Goal: Task Accomplishment & Management: Complete application form

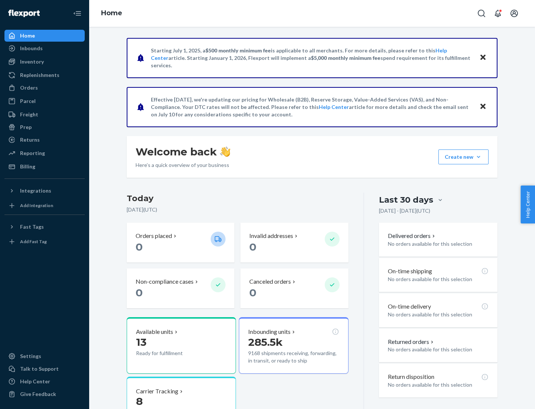
click at [479, 157] on button "Create new Create new inbound Create new order Create new product" at bounding box center [464, 156] width 50 height 15
click at [45, 48] on div "Inbounds" at bounding box center [44, 48] width 79 height 10
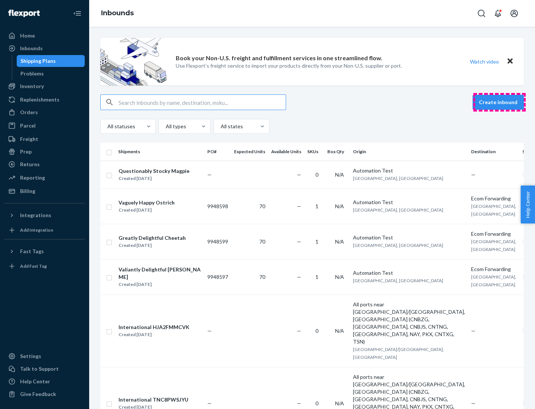
click at [500, 102] on button "Create inbound" at bounding box center [498, 102] width 51 height 15
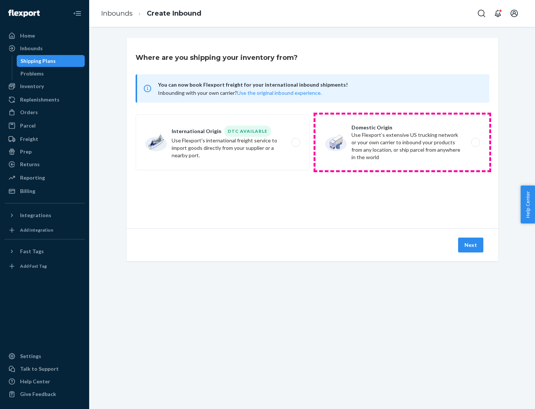
click at [403, 142] on label "Domestic Origin Use Flexport’s extensive US trucking network or your own carrie…" at bounding box center [403, 143] width 174 height 56
click at [475, 142] on input "Domestic Origin Use Flexport’s extensive US trucking network or your own carrie…" at bounding box center [477, 142] width 5 height 5
radio input "true"
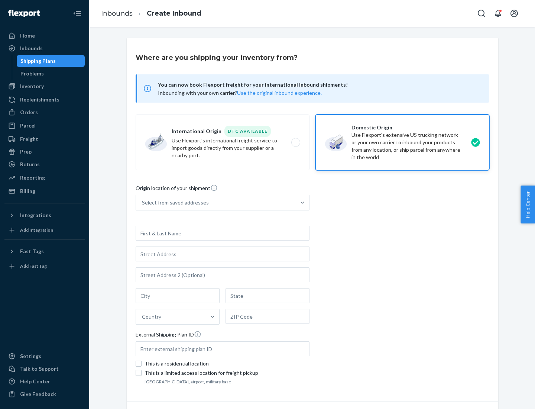
click at [216, 203] on div "Select from saved addresses" at bounding box center [216, 202] width 160 height 15
click at [143, 203] on input "Select from saved addresses" at bounding box center [142, 202] width 1 height 7
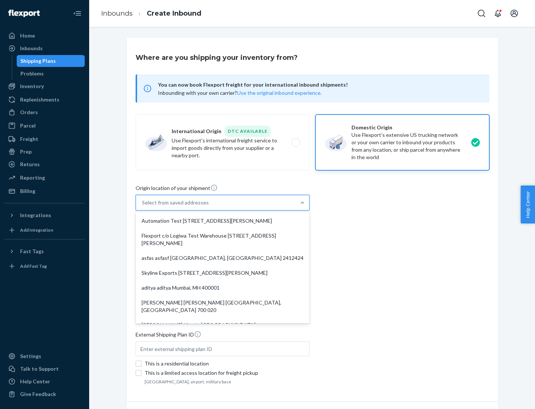
scroll to position [3, 0]
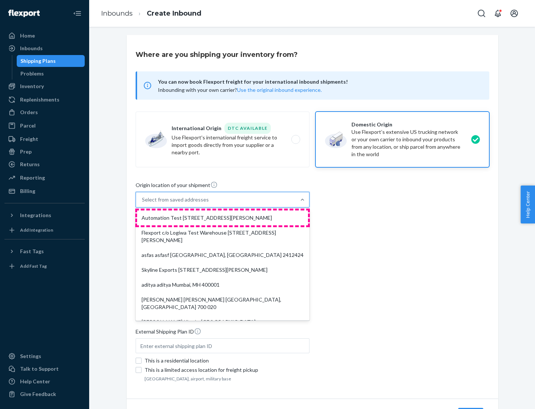
click at [223, 218] on div "Automation Test [STREET_ADDRESS][PERSON_NAME]" at bounding box center [222, 217] width 171 height 15
click at [143, 203] on input "option Automation Test [STREET_ADDRESS][PERSON_NAME]. 9 results available. Use …" at bounding box center [142, 199] width 1 height 7
type input "Automation Test"
type input "[STREET_ADDRESS][PERSON_NAME]"
type input "9th Floor"
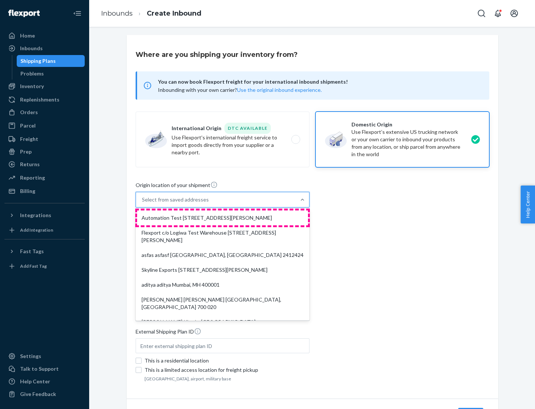
type input "[GEOGRAPHIC_DATA]"
type input "CA"
type input "94104"
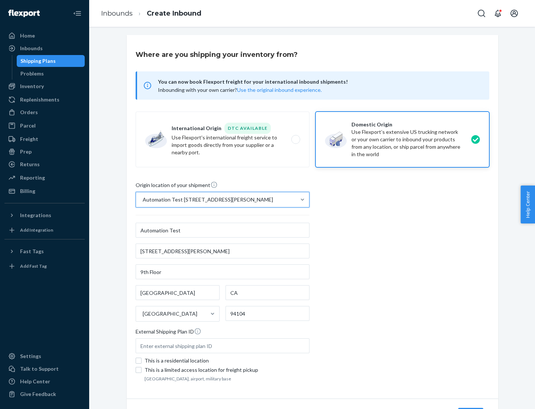
scroll to position [43, 0]
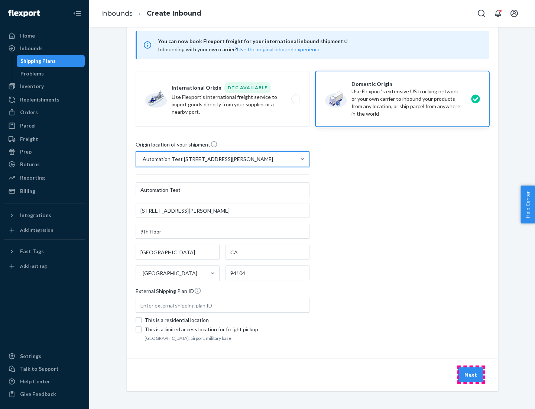
click at [471, 375] on button "Next" at bounding box center [470, 374] width 25 height 15
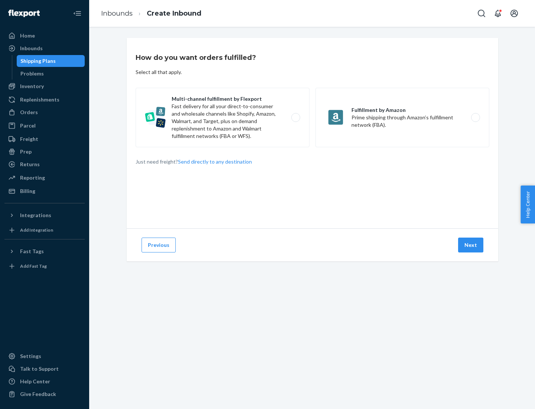
click at [223, 117] on label "Multi-channel fulfillment by Flexport Fast delivery for all your direct-to-cons…" at bounding box center [223, 117] width 174 height 59
click at [296, 117] on input "Multi-channel fulfillment by Flexport Fast delivery for all your direct-to-cons…" at bounding box center [298, 117] width 5 height 5
radio input "true"
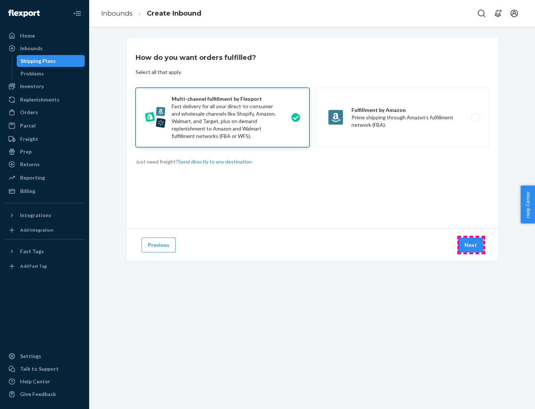
click at [471, 245] on button "Next" at bounding box center [470, 245] width 25 height 15
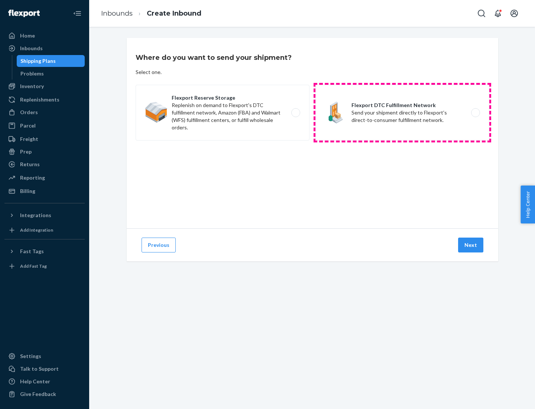
click at [403, 113] on label "Flexport DTC Fulfillment Network Send your shipment directly to Flexport's dire…" at bounding box center [403, 113] width 174 height 56
click at [475, 113] on input "Flexport DTC Fulfillment Network Send your shipment directly to Flexport's dire…" at bounding box center [477, 112] width 5 height 5
radio input "true"
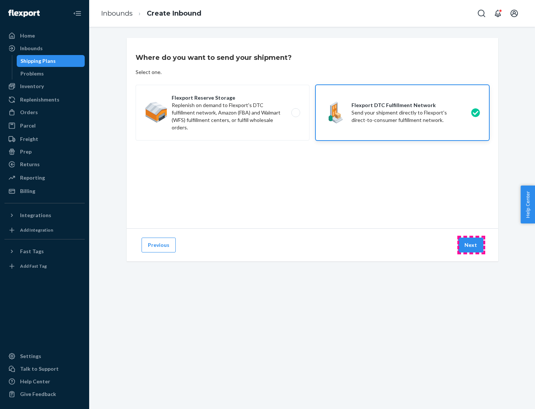
click at [471, 245] on button "Next" at bounding box center [470, 245] width 25 height 15
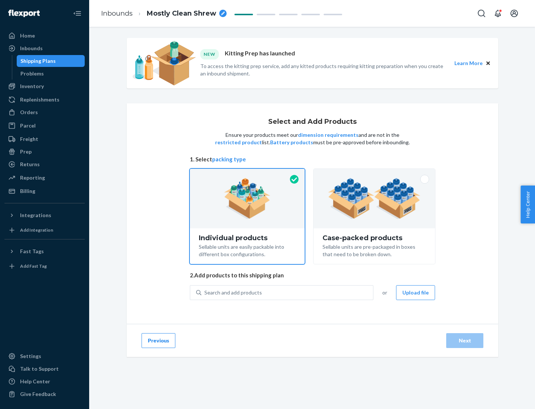
click at [375, 199] on img at bounding box center [374, 198] width 93 height 41
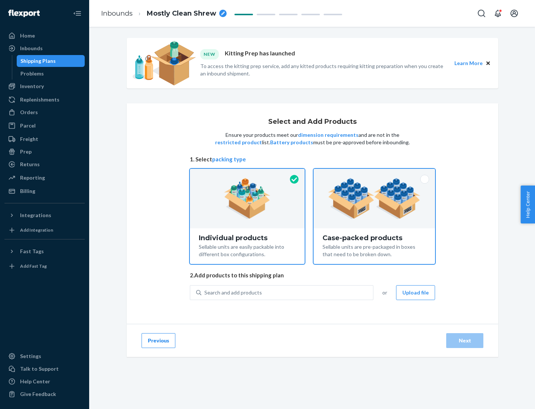
click at [375, 174] on input "Case-packed products Sellable units are pre-packaged in boxes that need to be b…" at bounding box center [374, 171] width 5 height 5
radio input "true"
radio input "false"
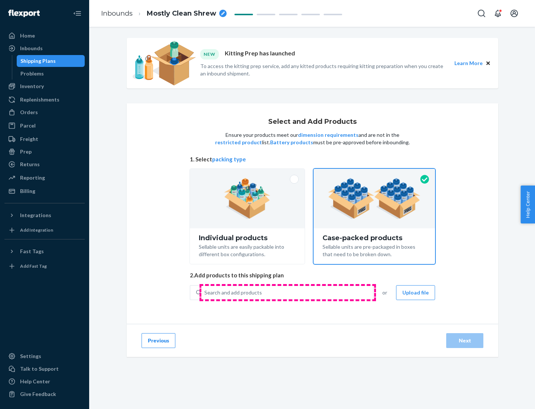
click at [288, 292] on div "Search and add products" at bounding box center [287, 292] width 172 height 13
click at [205, 292] on input "Search and add products" at bounding box center [204, 292] width 1 height 7
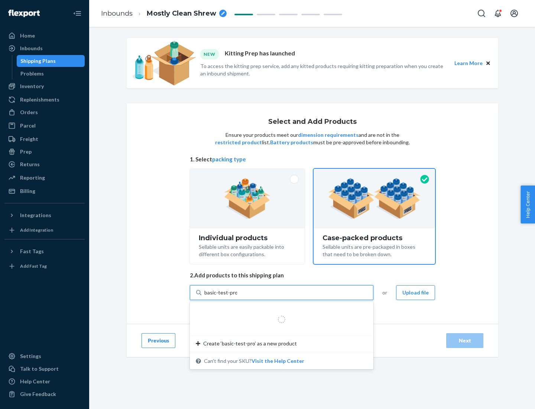
type input "basic-test-product-1"
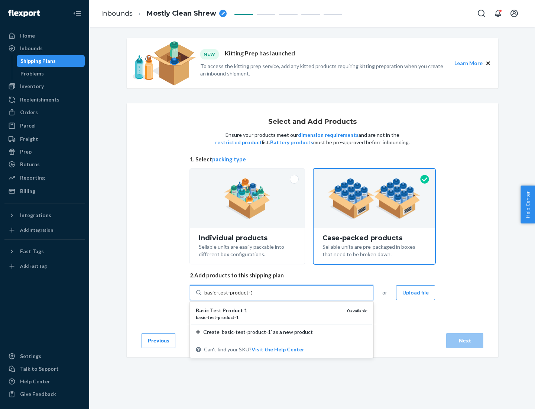
click at [269, 317] on div "basic - test - product - 1" at bounding box center [268, 317] width 145 height 6
click at [252, 296] on input "basic-test-product-1" at bounding box center [228, 292] width 48 height 7
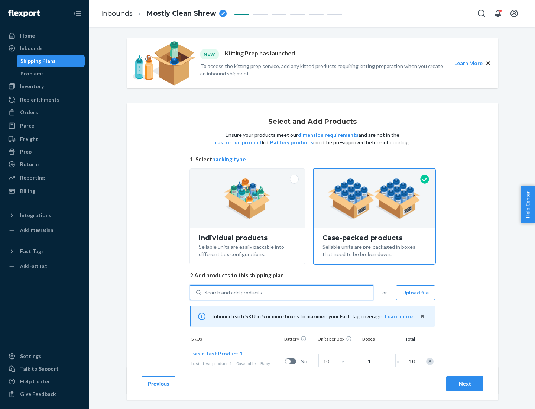
scroll to position [27, 0]
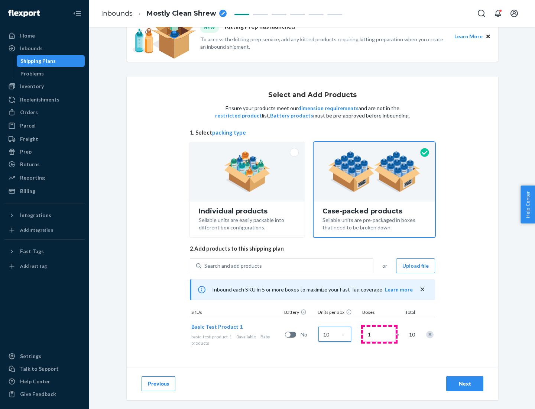
type input "10"
type input "7"
click at [465, 384] on div "Next" at bounding box center [465, 383] width 25 height 7
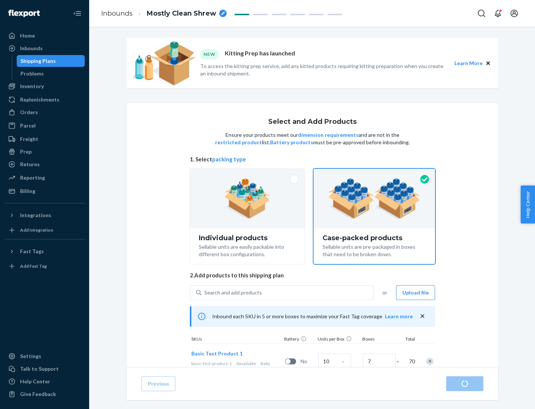
radio input "true"
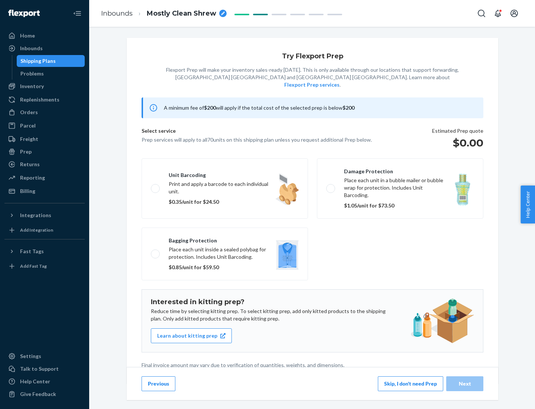
scroll to position [2, 0]
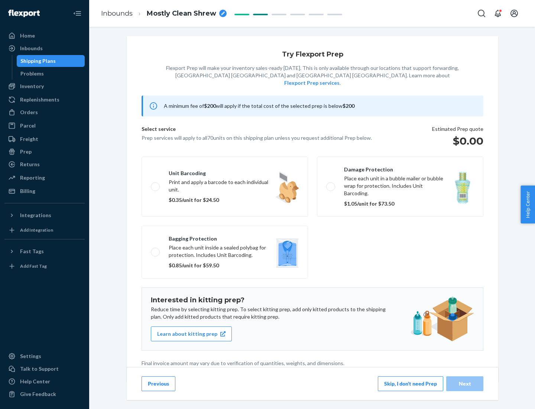
click at [411, 383] on button "Skip, I don't need Prep" at bounding box center [410, 383] width 65 height 15
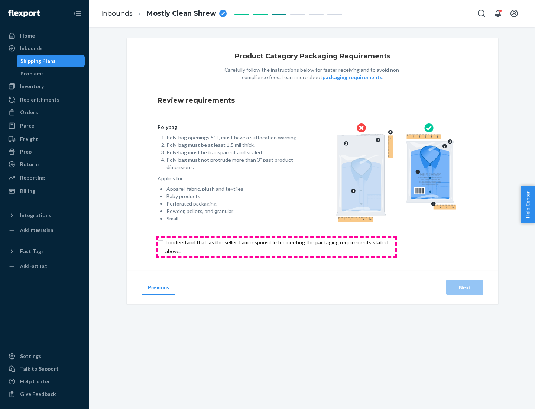
click at [276, 246] on input "checkbox" at bounding box center [281, 247] width 247 height 18
checkbox input "true"
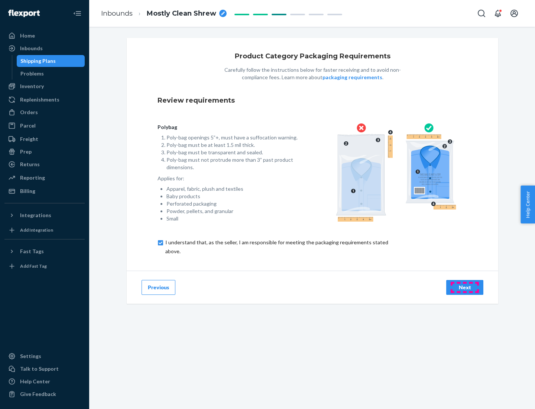
click at [465, 287] on div "Next" at bounding box center [465, 287] width 25 height 7
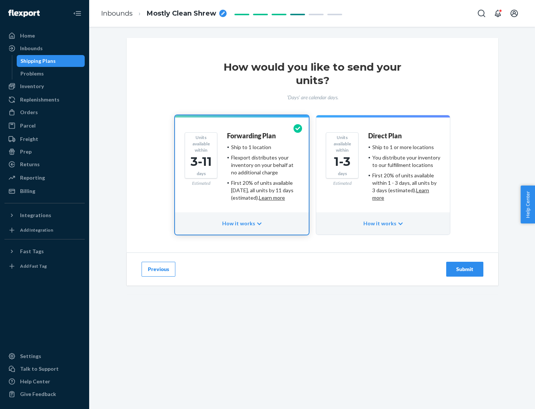
click at [383, 170] on ul "Ship to 1 or more locations You distribute your inventory to our fulfillment lo…" at bounding box center [404, 172] width 72 height 58
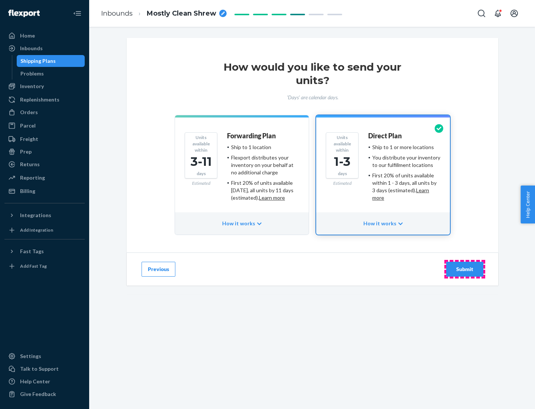
click at [465, 269] on div "Submit" at bounding box center [465, 268] width 25 height 7
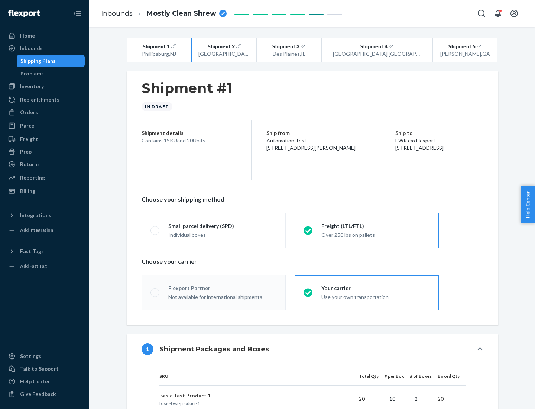
radio input "true"
radio input "false"
radio input "true"
radio input "false"
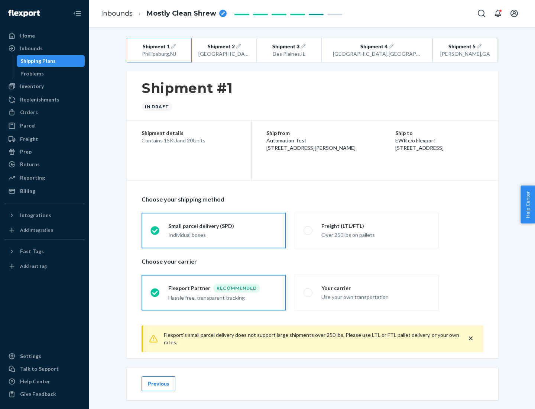
scroll to position [8, 0]
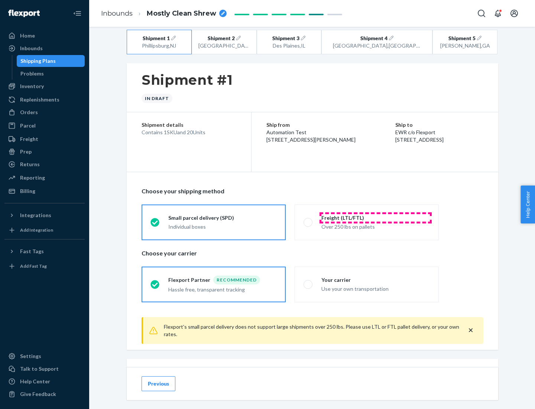
click at [376, 217] on div "Freight (LTL/FTL)" at bounding box center [376, 217] width 109 height 7
click at [309, 220] on input "Freight (LTL/FTL) Over 250 lbs on pallets" at bounding box center [306, 222] width 5 height 5
radio input "true"
radio input "false"
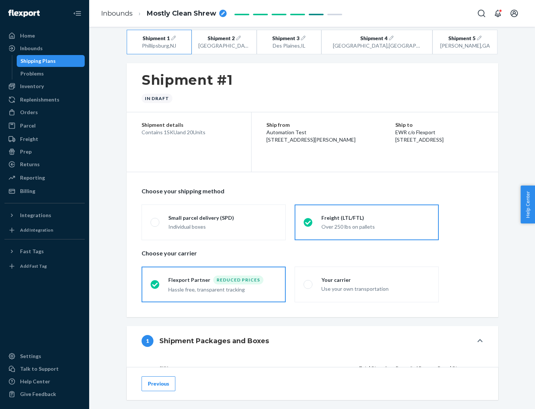
scroll to position [70, 0]
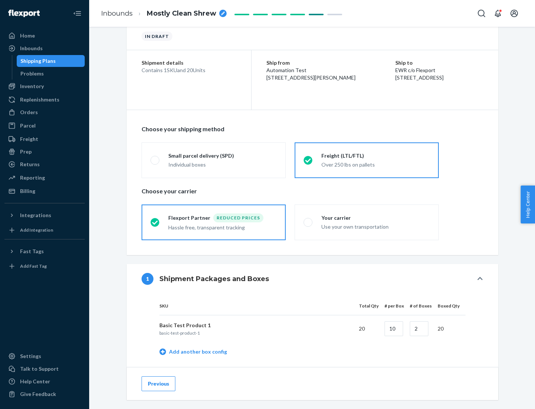
click at [376, 217] on div "Your carrier" at bounding box center [376, 217] width 109 height 7
click at [309, 220] on input "Your carrier Use your own transportation" at bounding box center [306, 222] width 5 height 5
radio input "true"
radio input "false"
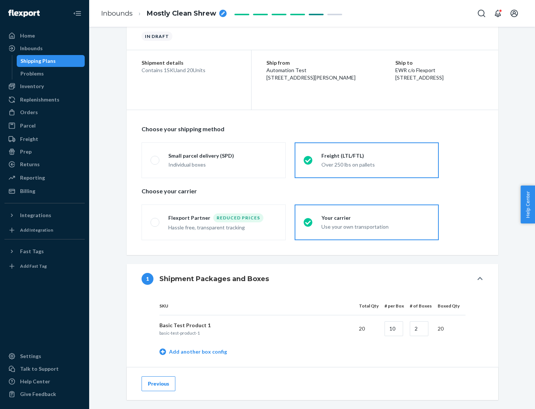
scroll to position [235, 0]
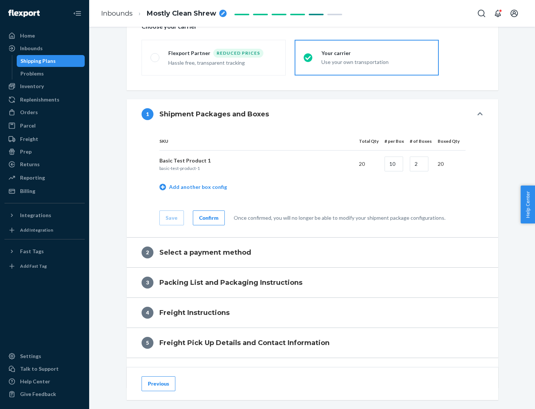
click at [208, 217] on div "Confirm" at bounding box center [208, 217] width 19 height 7
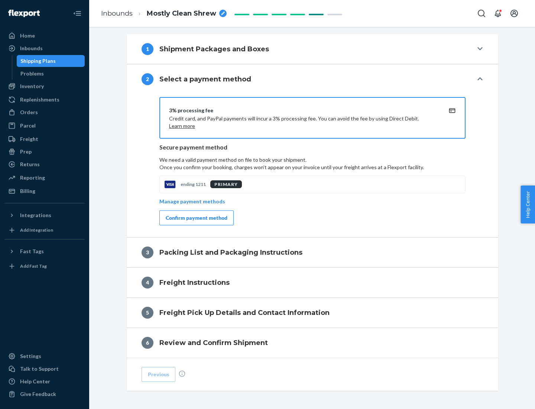
click at [196, 218] on div "Confirm payment method" at bounding box center [197, 217] width 62 height 7
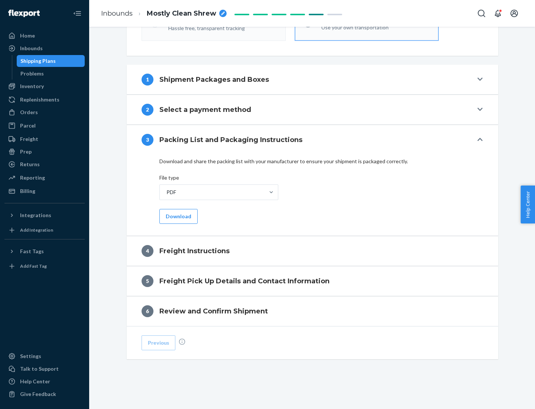
scroll to position [268, 0]
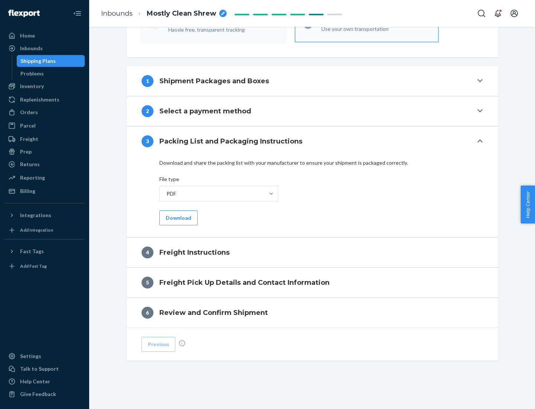
click at [178, 217] on button "Download" at bounding box center [178, 217] width 38 height 15
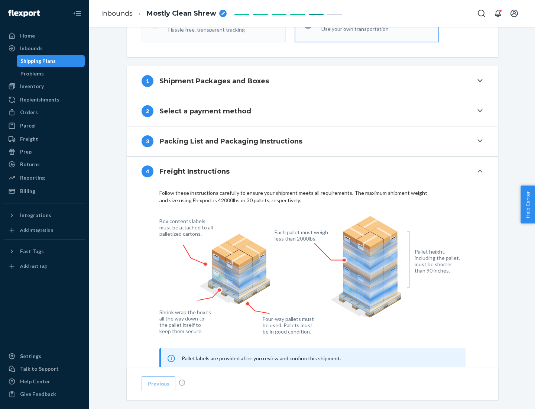
scroll to position [449, 0]
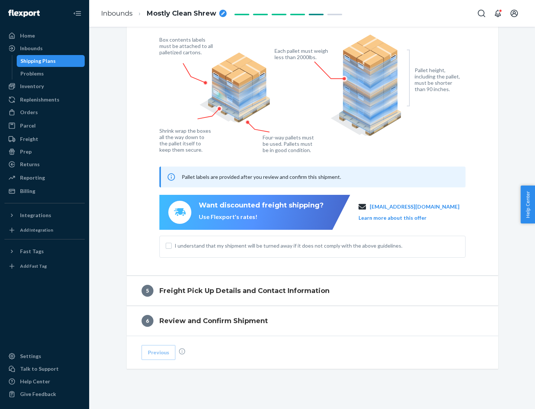
click at [402, 217] on button "Learn more about this offer" at bounding box center [393, 217] width 68 height 7
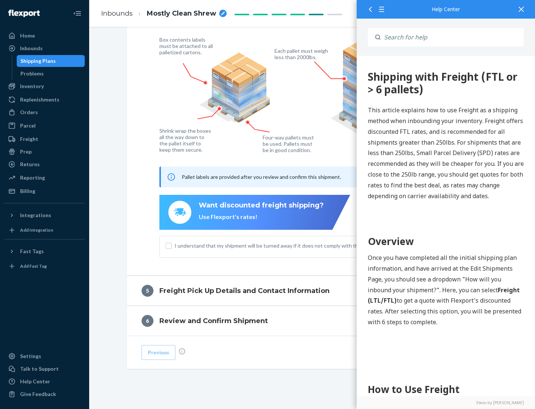
scroll to position [0, 0]
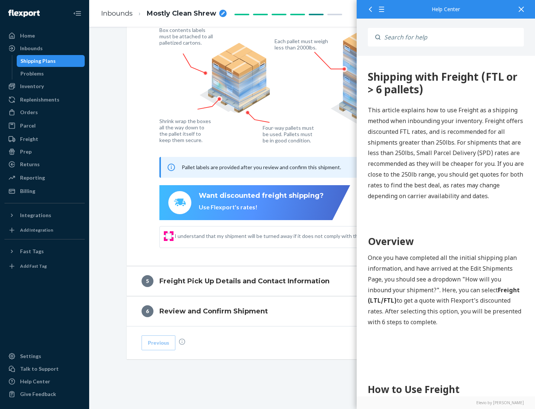
click at [169, 236] on input "I understand that my shipment will be turned away if it does not comply with th…" at bounding box center [169, 236] width 6 height 6
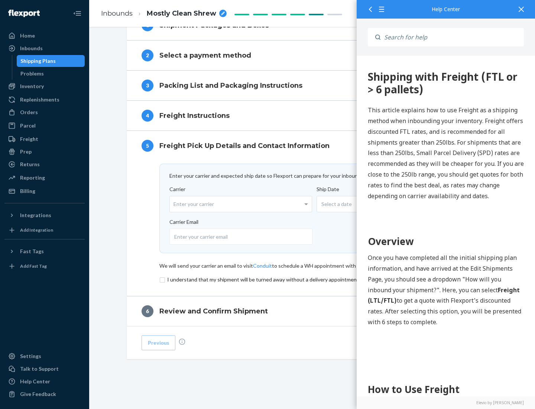
scroll to position [324, 0]
click at [313, 279] on input "checkbox" at bounding box center [312, 279] width 306 height 9
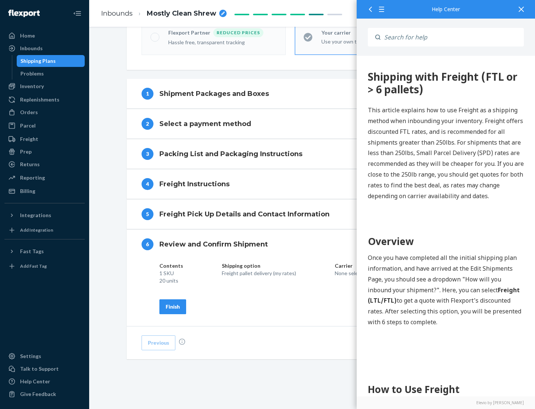
scroll to position [255, 0]
click at [173, 306] on div "Finish" at bounding box center [173, 306] width 14 height 7
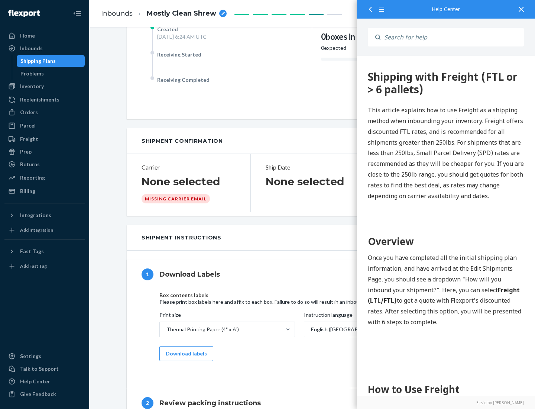
scroll to position [0, 0]
